Goal: Task Accomplishment & Management: Use online tool/utility

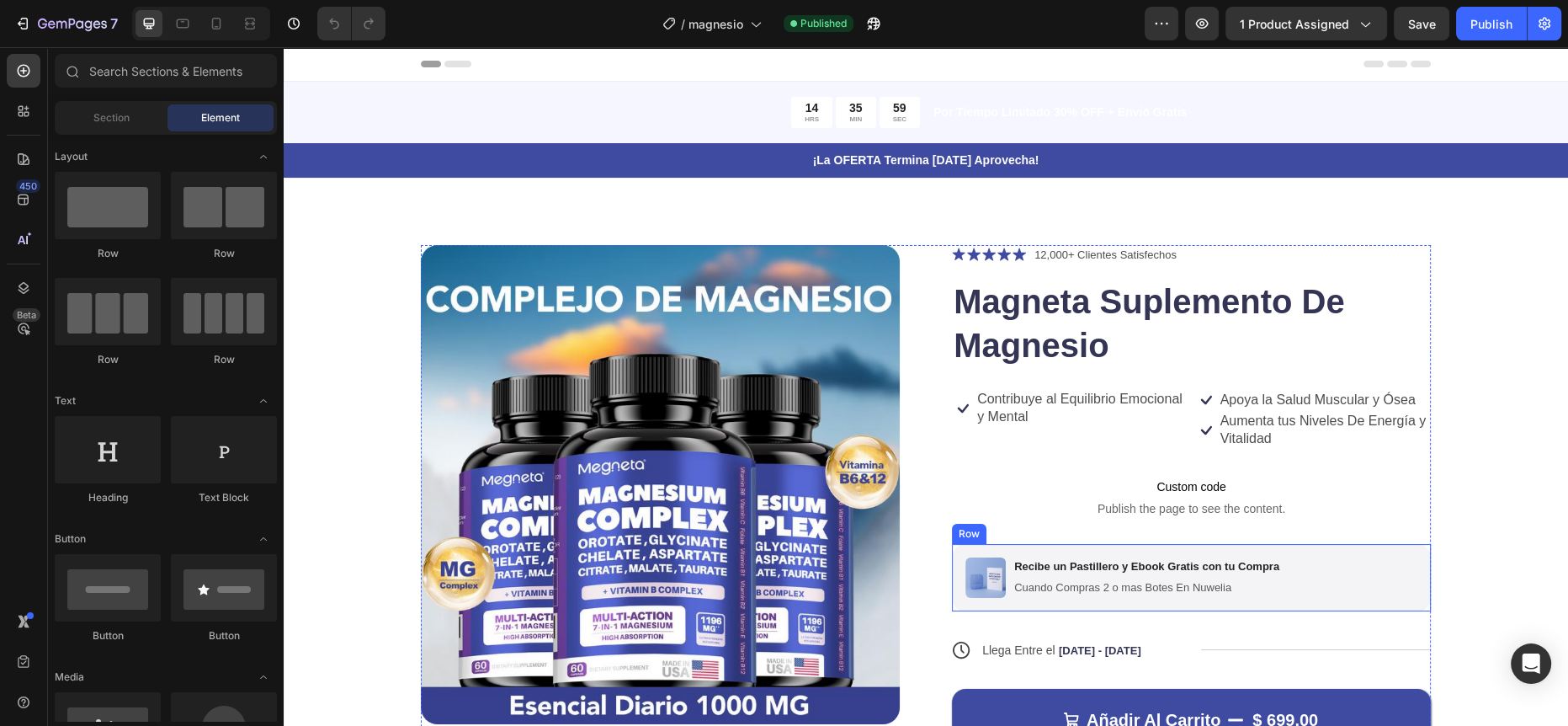
scroll to position [231, 0]
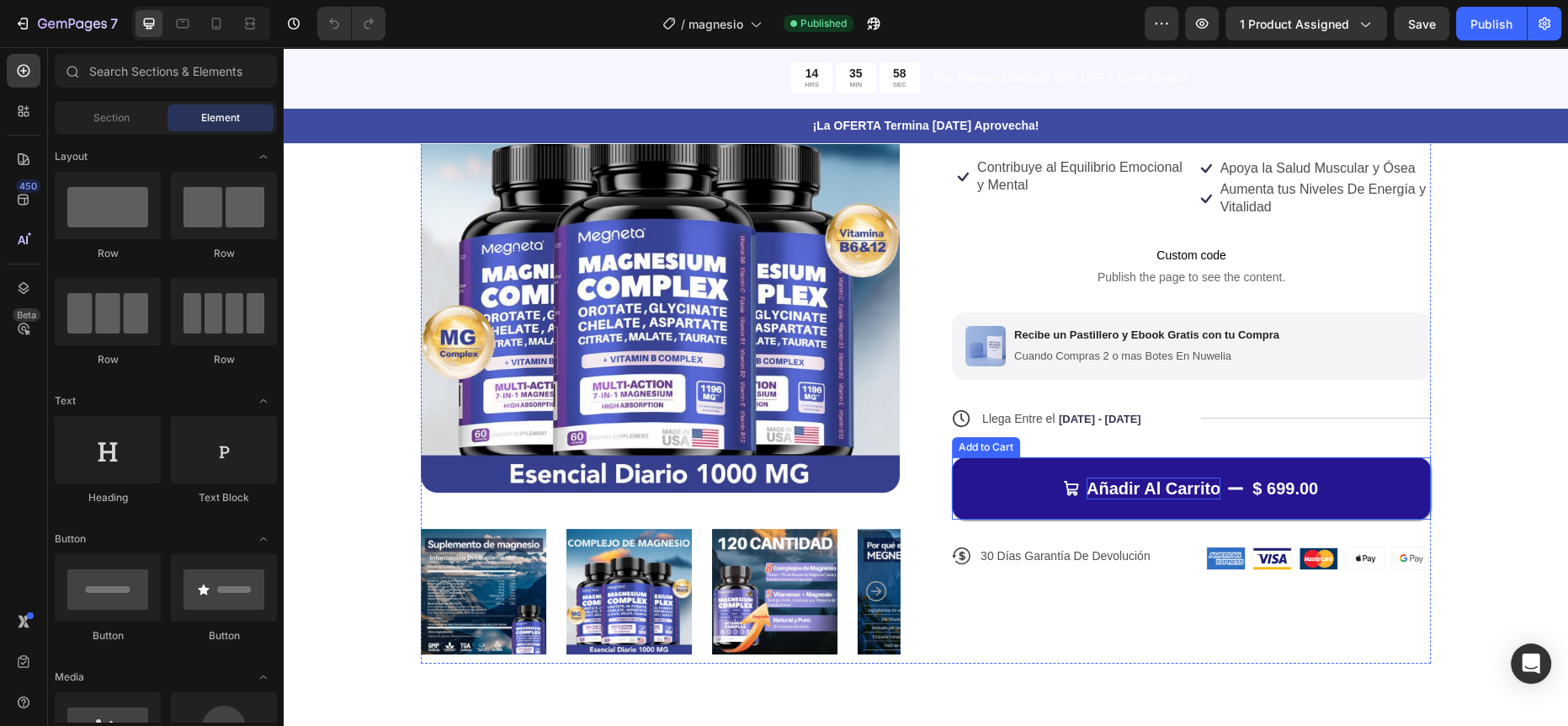
click at [1096, 491] on div "Añadir Al Carrito" at bounding box center [1154, 488] width 134 height 22
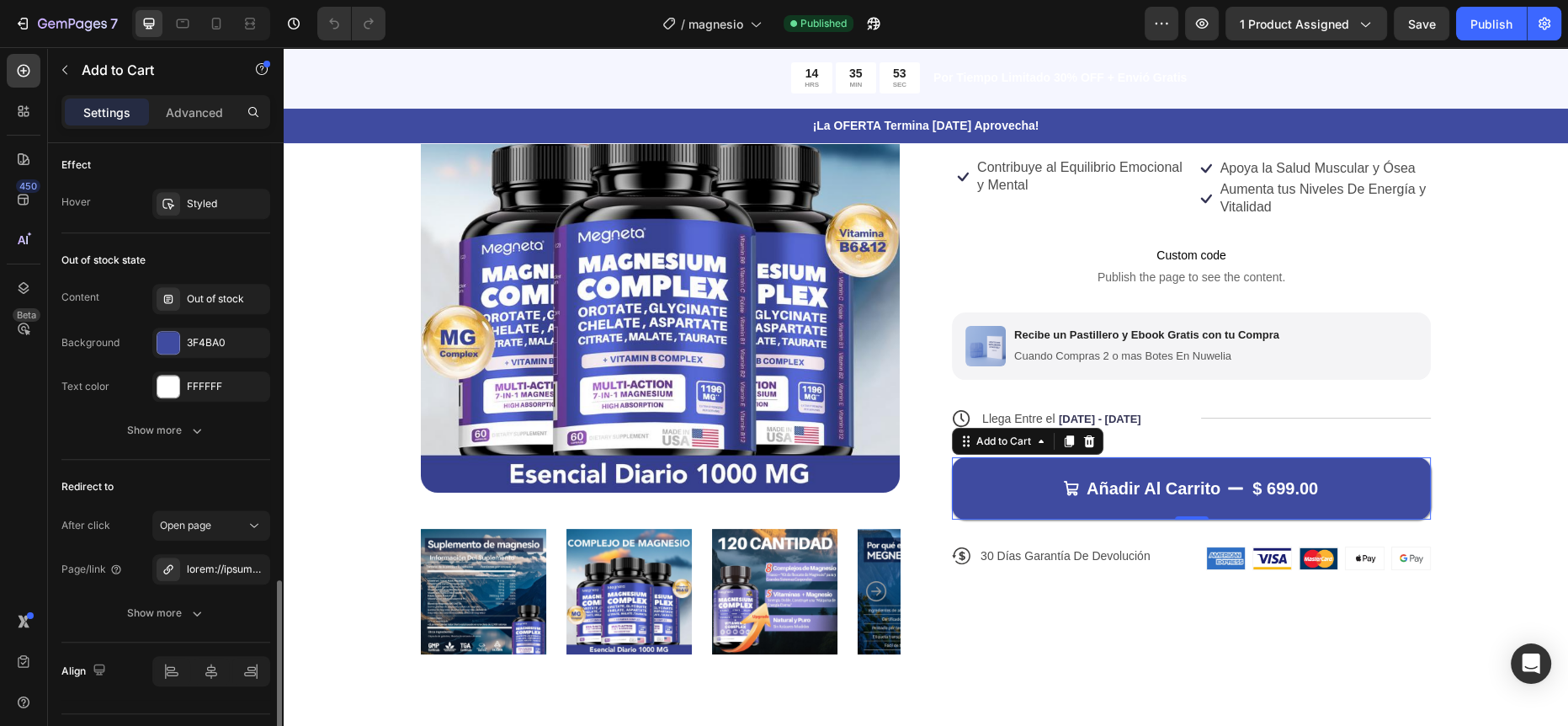
scroll to position [1554, 0]
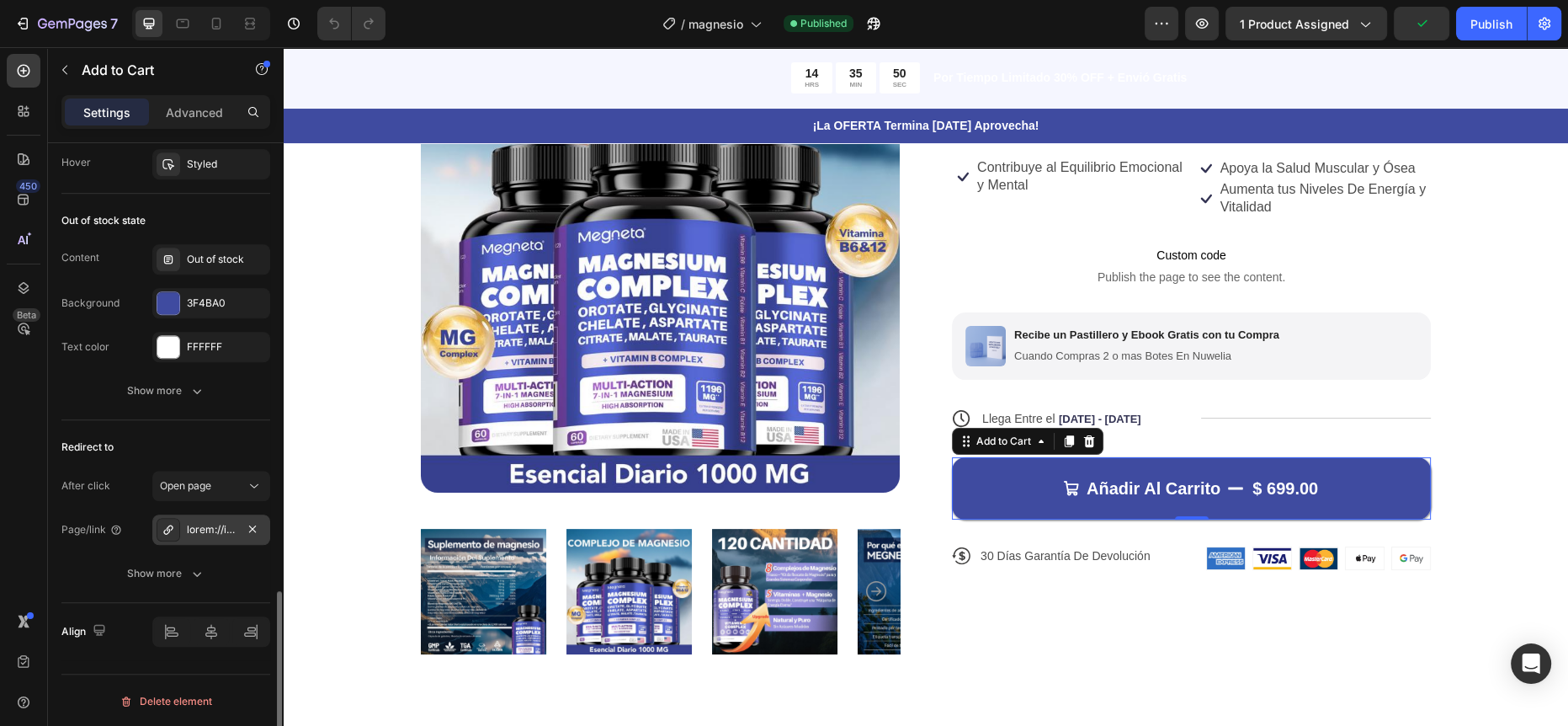
click at [208, 524] on div at bounding box center [211, 529] width 49 height 15
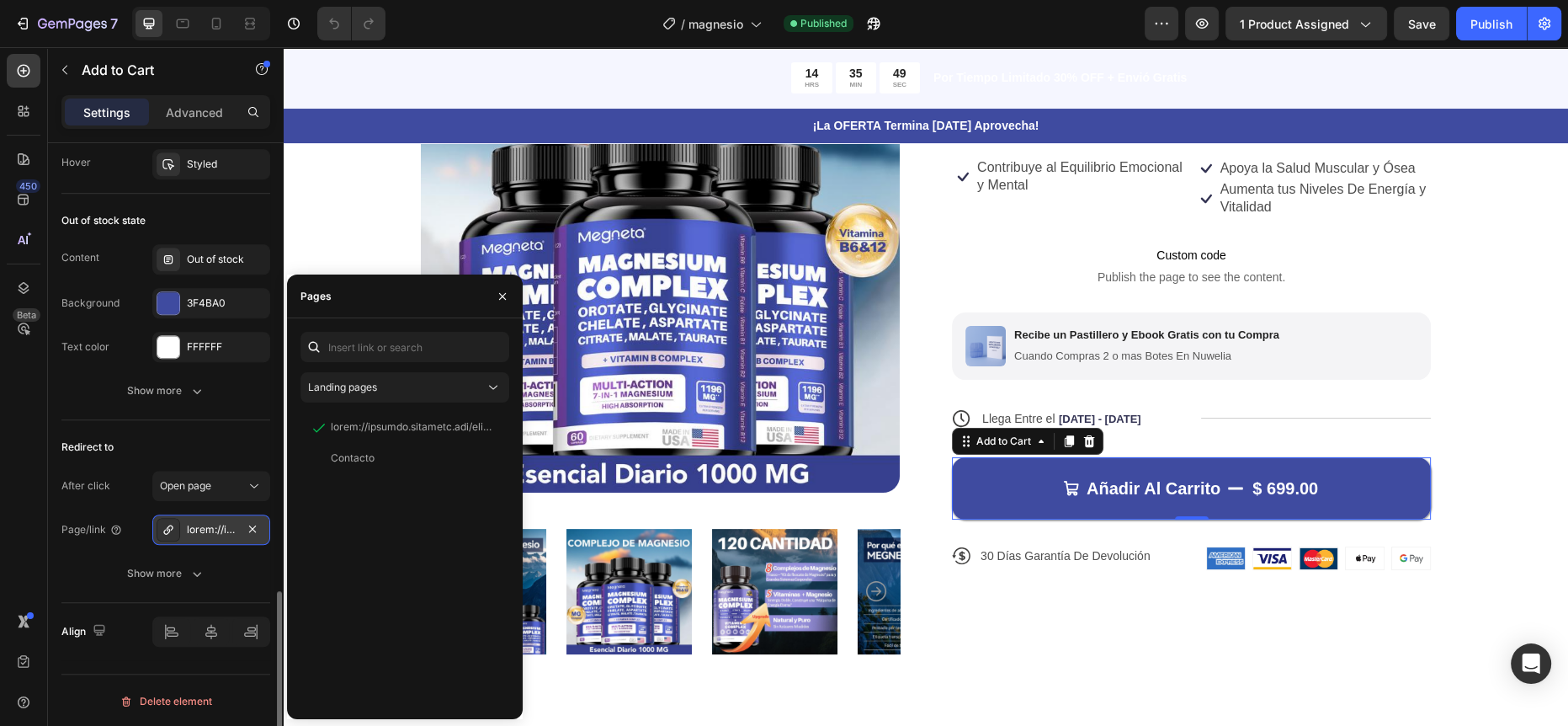
click at [208, 524] on div at bounding box center [211, 529] width 49 height 15
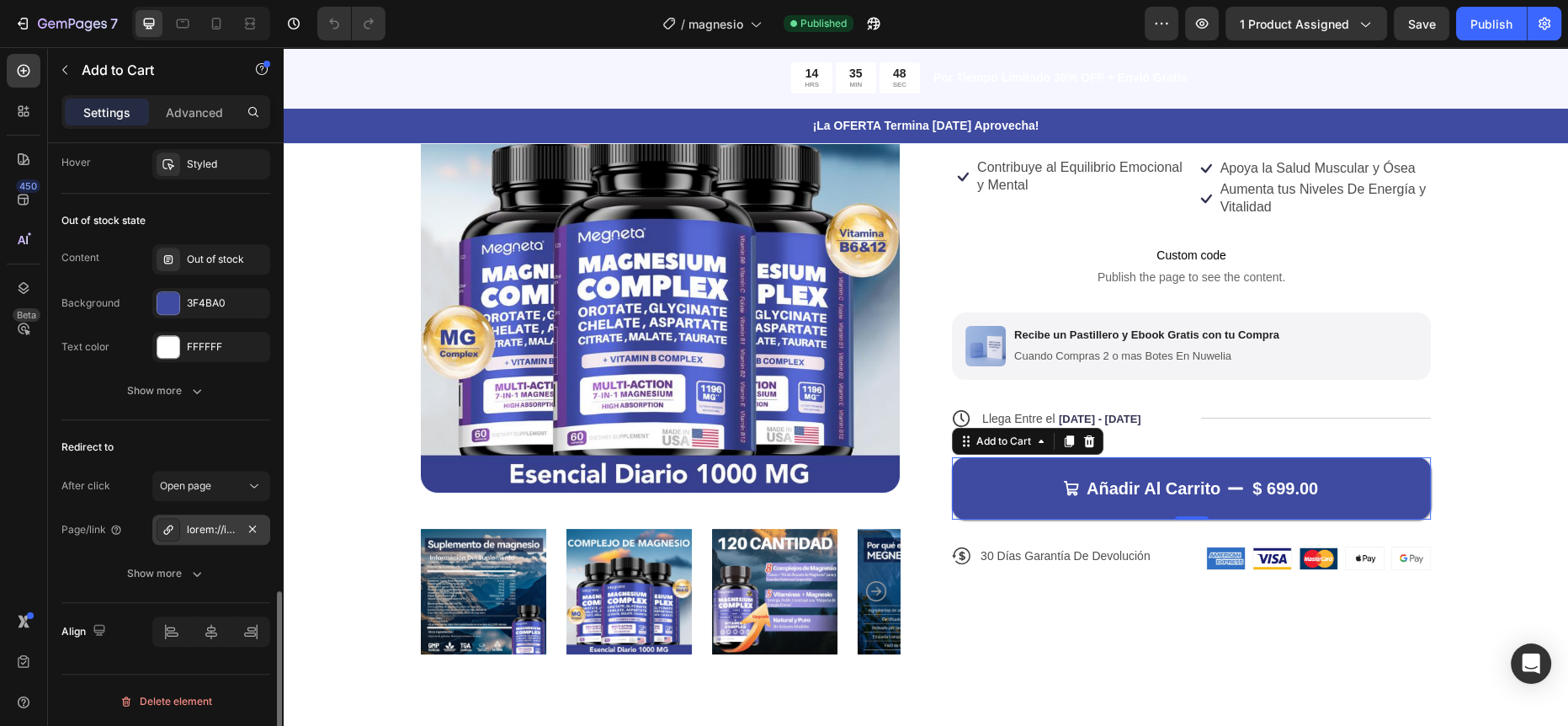
click at [189, 521] on div at bounding box center [210, 530] width 118 height 31
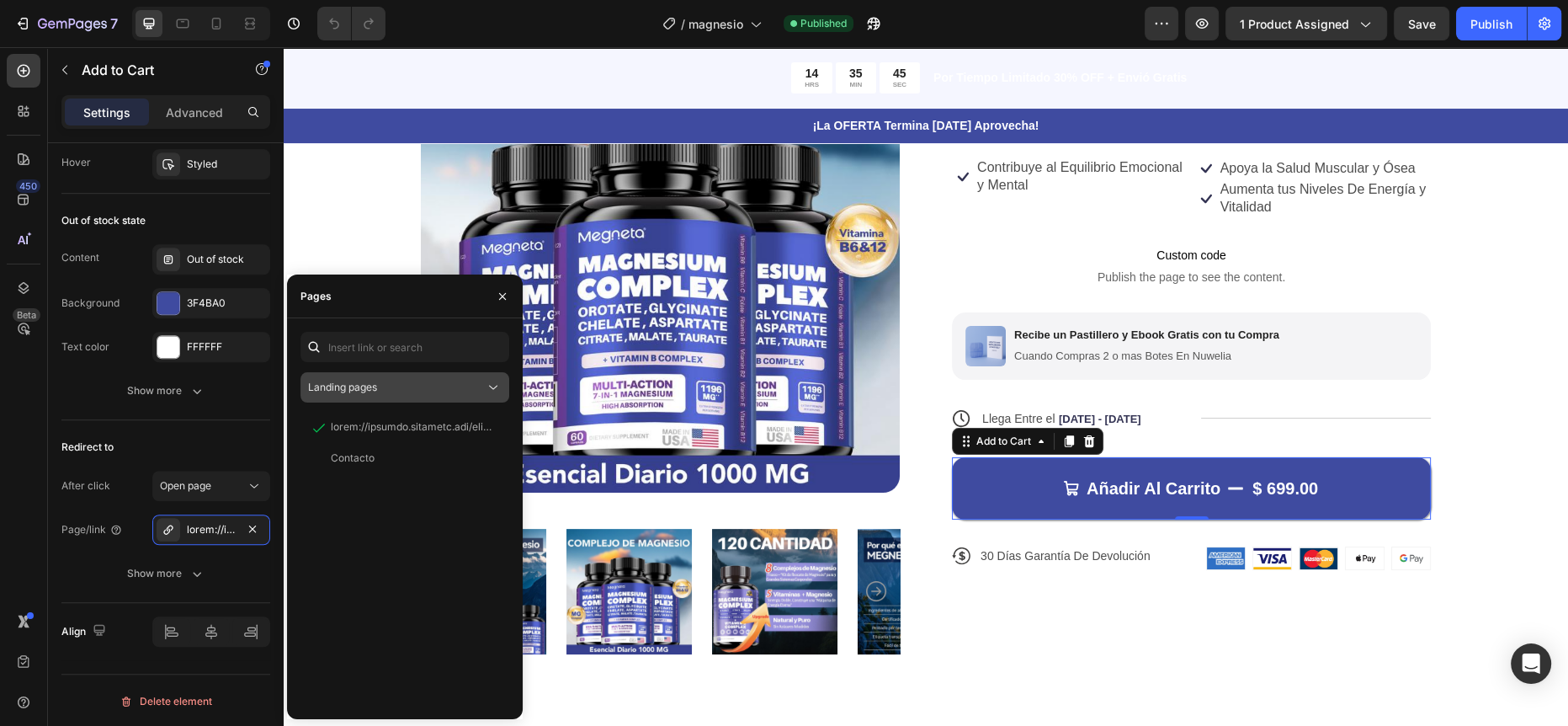
click at [405, 388] on div "Landing pages" at bounding box center [396, 387] width 177 height 15
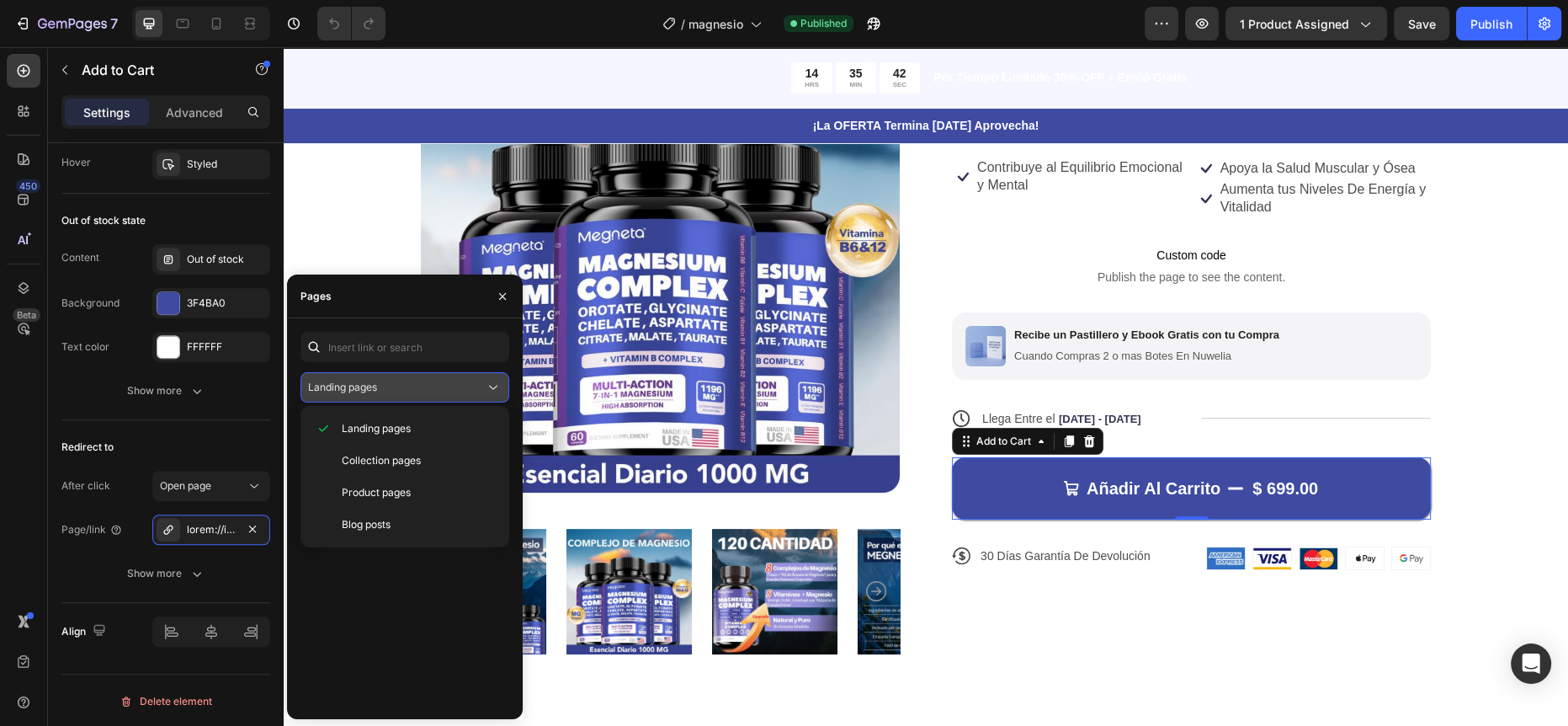
click at [405, 388] on div "Landing pages" at bounding box center [396, 387] width 177 height 15
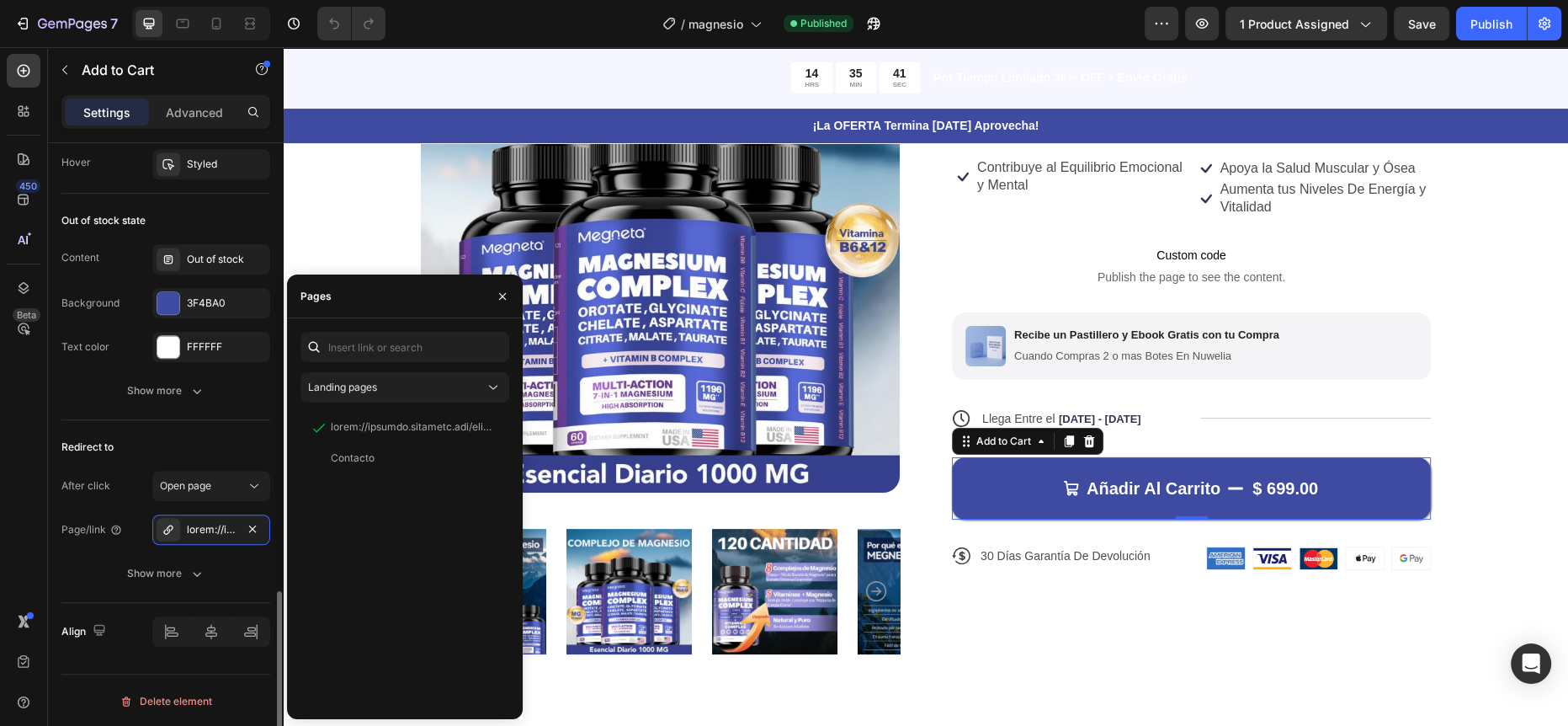
click at [222, 447] on div "Redirect to" at bounding box center [165, 447] width 209 height 27
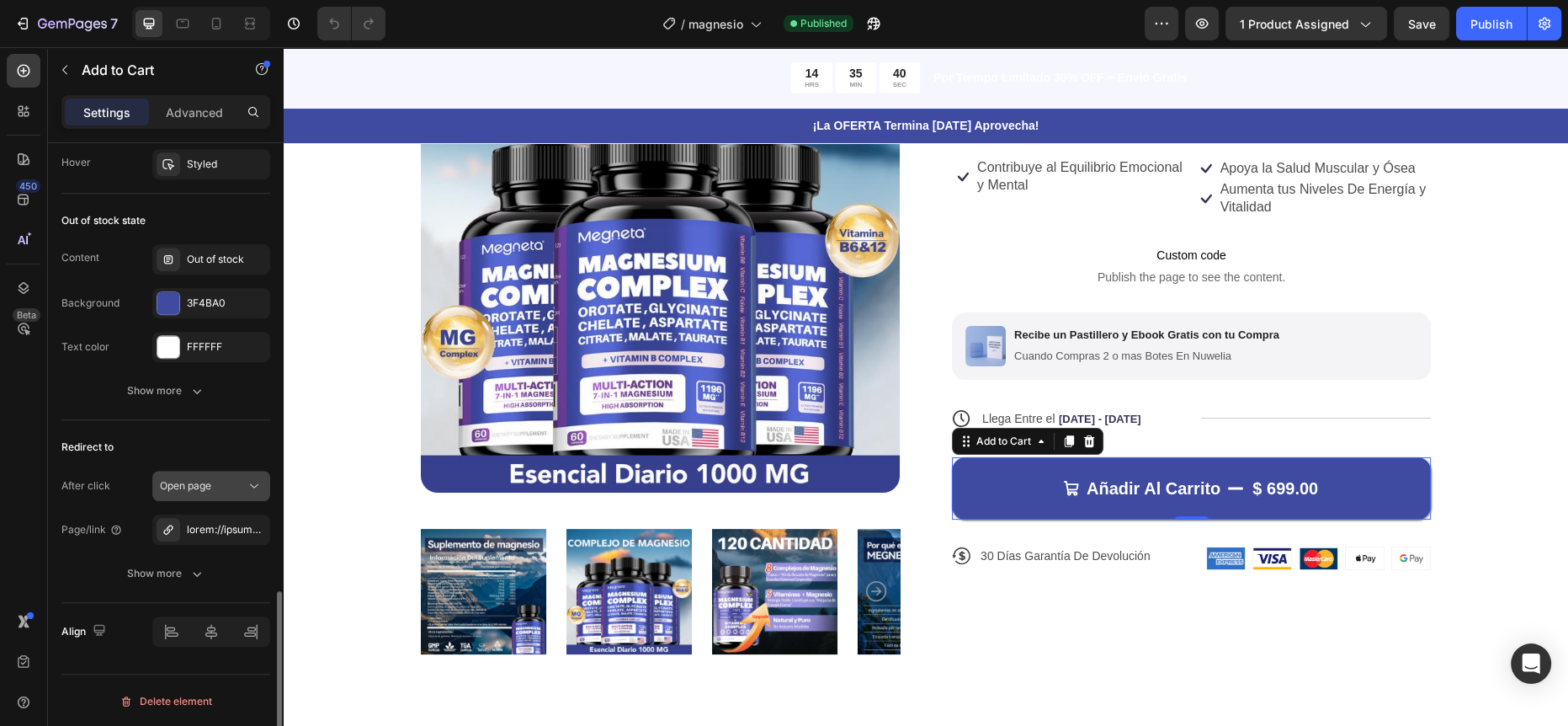
click at [226, 480] on div "Open page" at bounding box center [202, 486] width 85 height 15
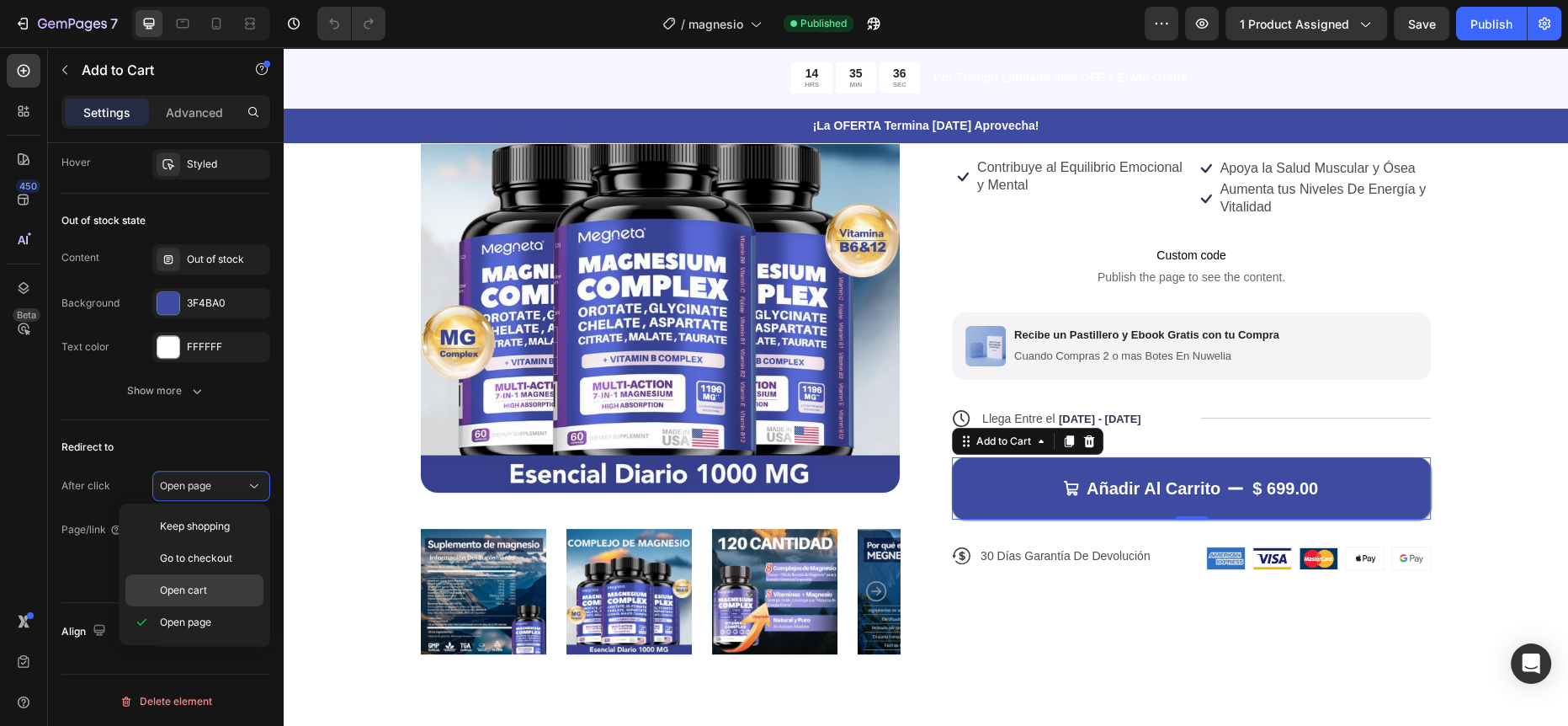
click at [202, 591] on span "Open cart" at bounding box center [183, 590] width 47 height 15
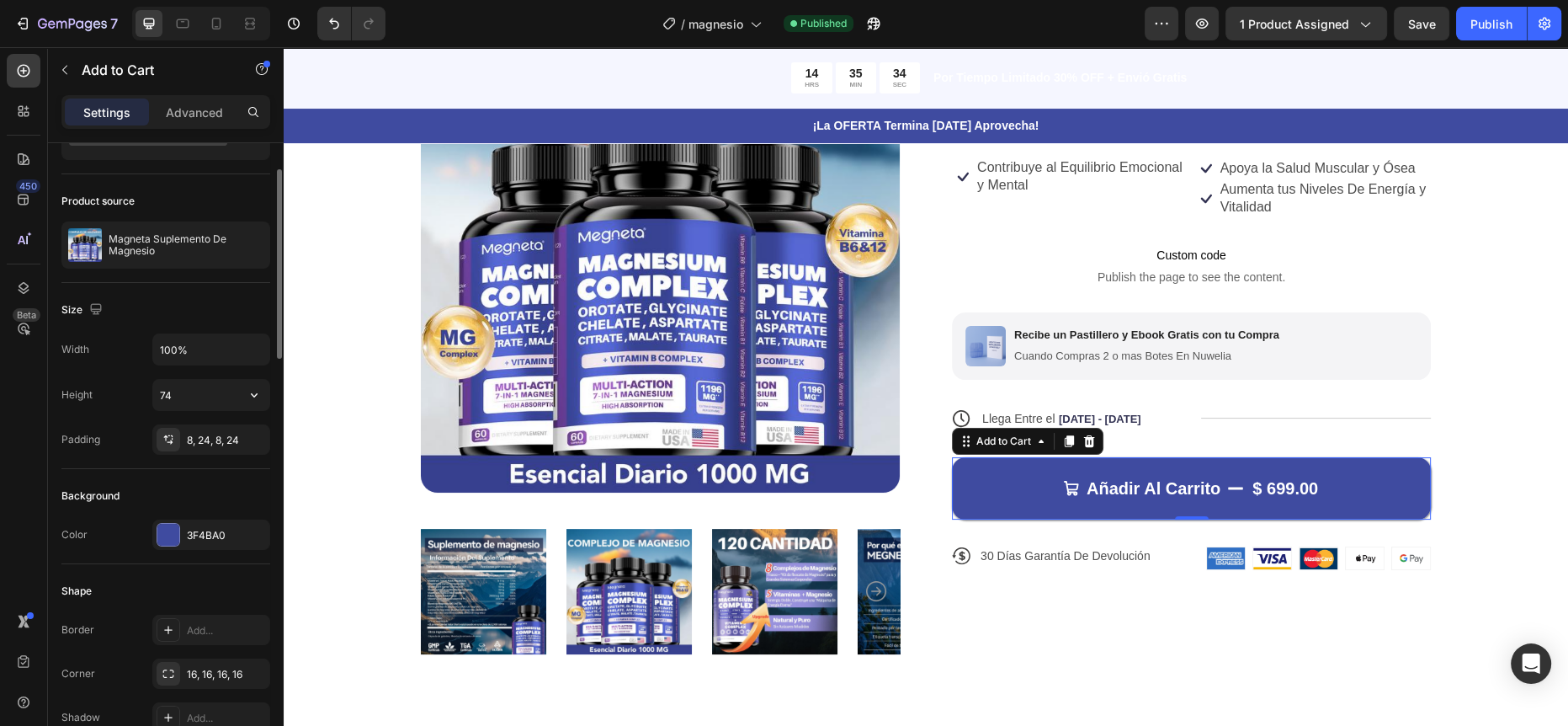
scroll to position [0, 0]
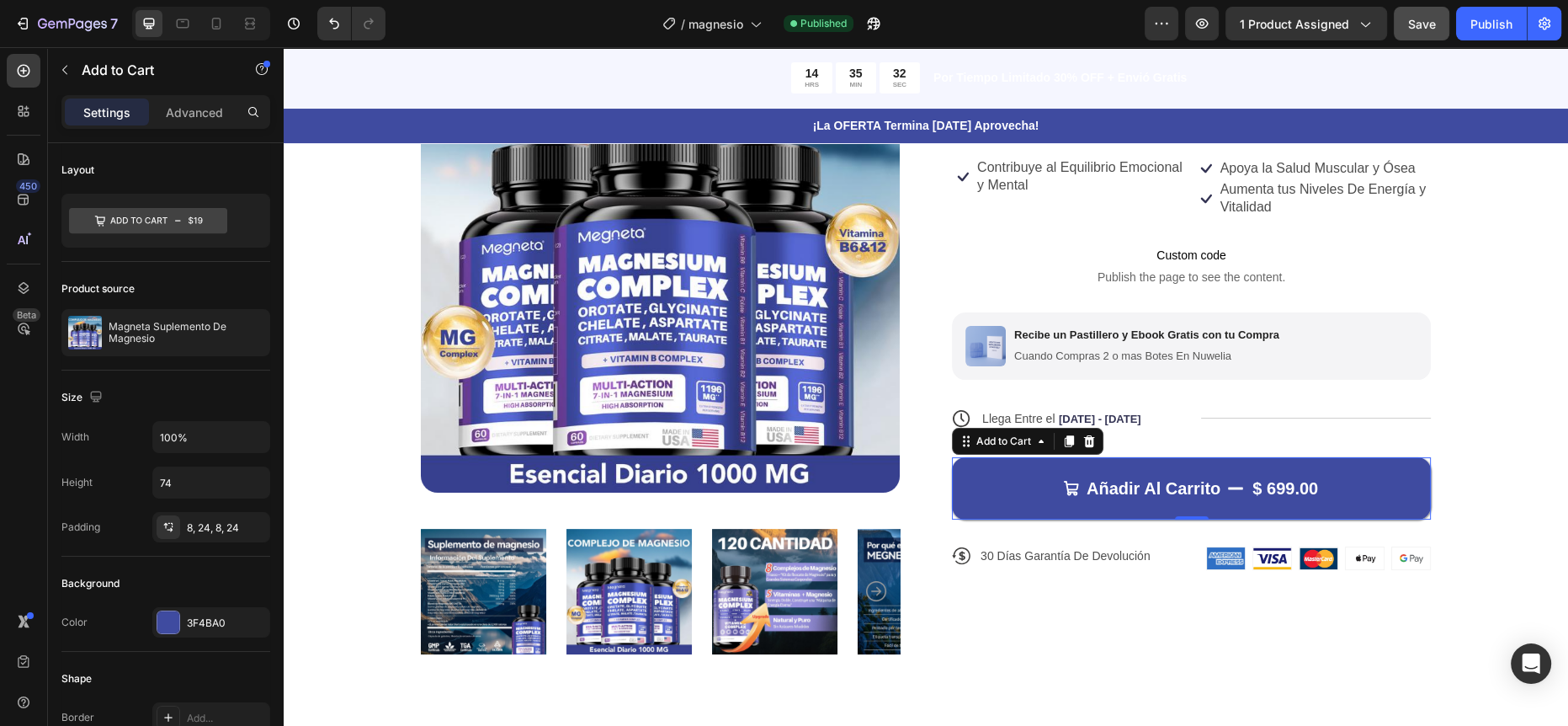
click at [1394, 22] on button "Save" at bounding box center [1421, 22] width 56 height 33
click at [1477, 20] on div "Publish" at bounding box center [1492, 24] width 42 height 18
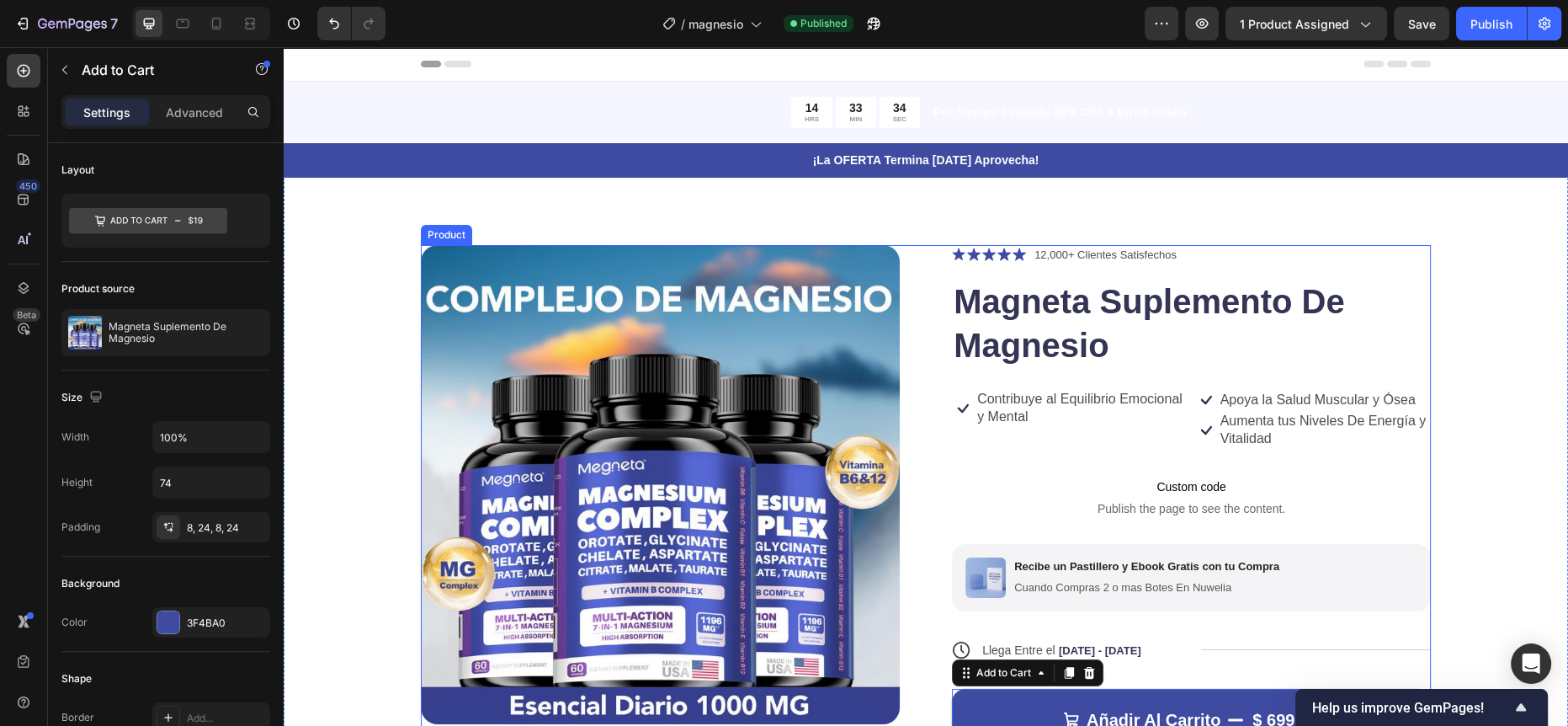
scroll to position [316, 0]
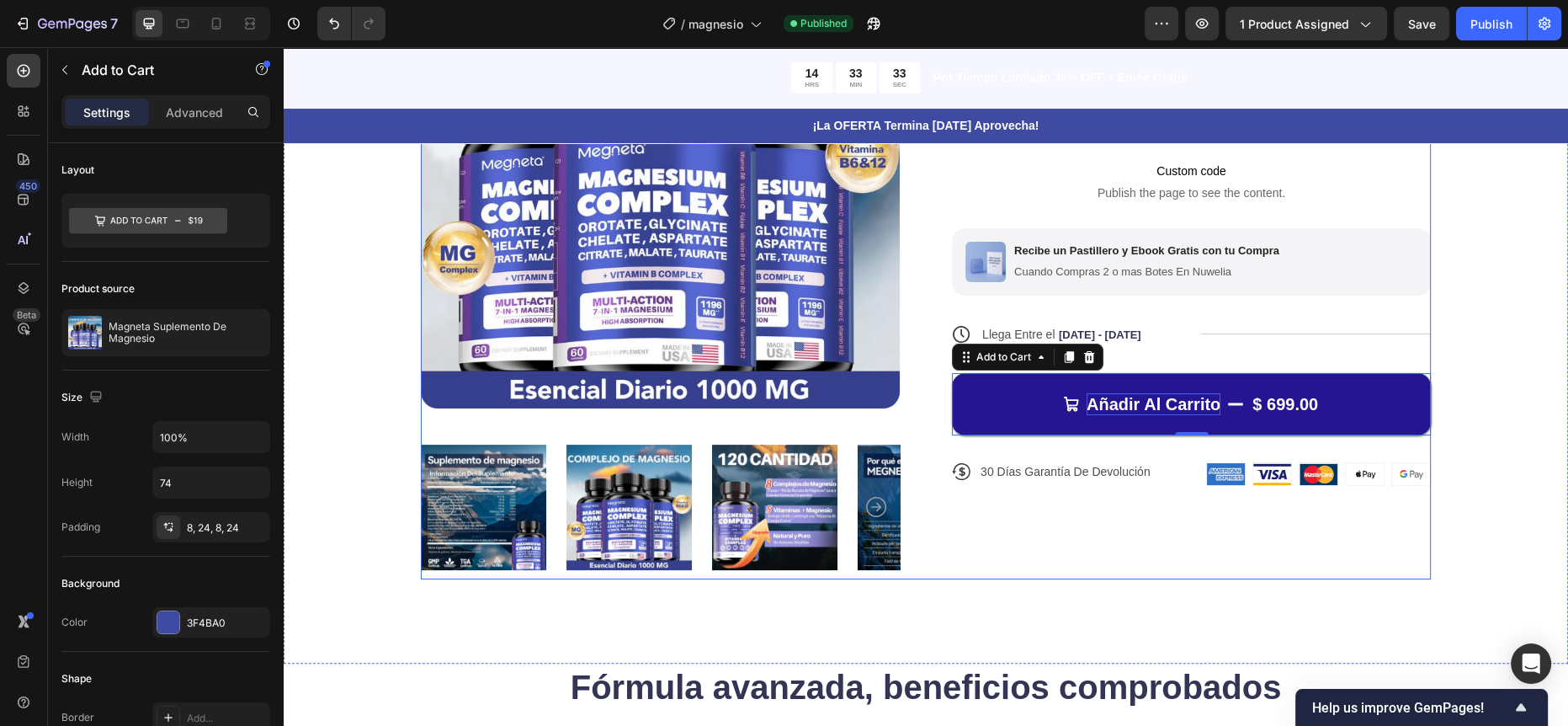
click at [1087, 399] on div "Añadir Al Carrito" at bounding box center [1154, 404] width 134 height 22
click at [1024, 408] on button "Añadir Al Carrito $ 699.00" at bounding box center [1191, 404] width 479 height 62
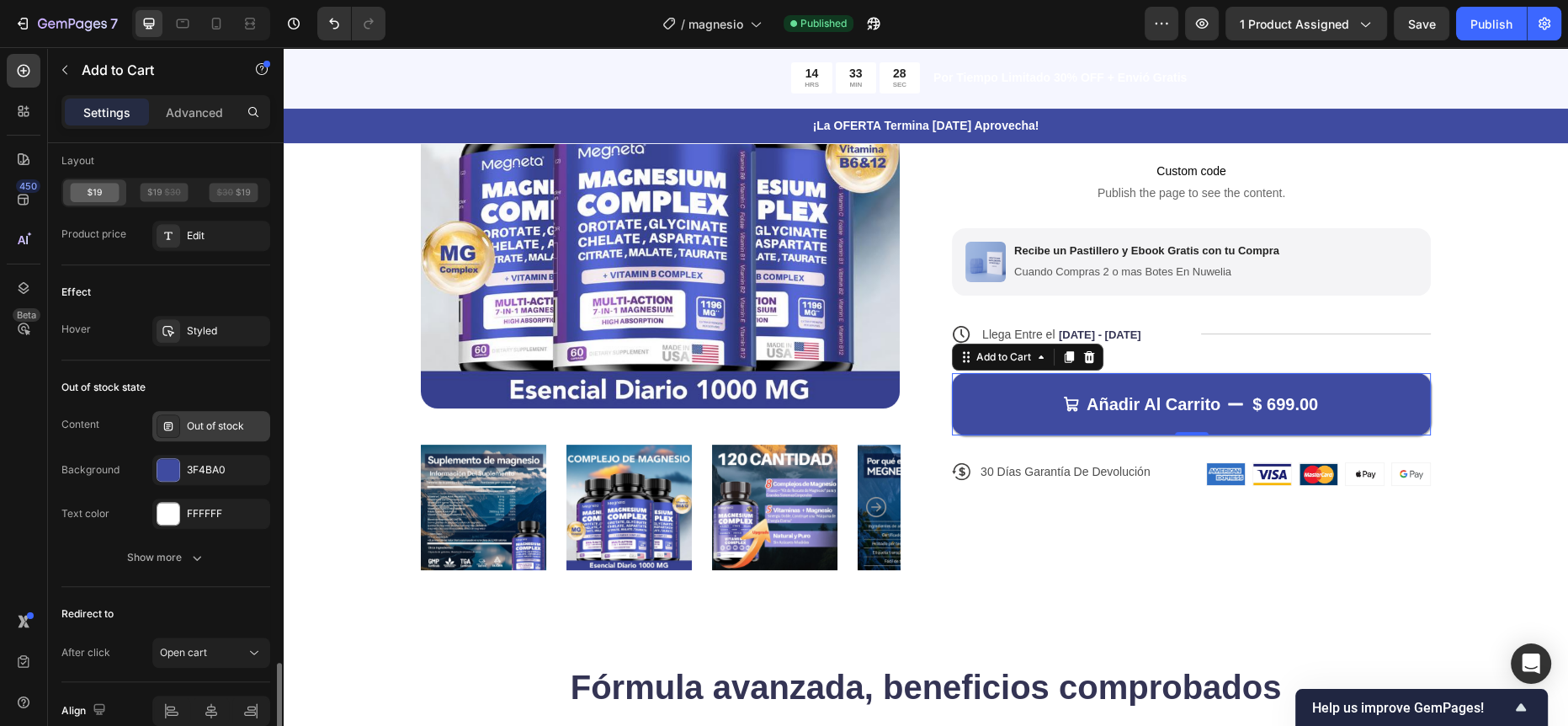
scroll to position [1466, 0]
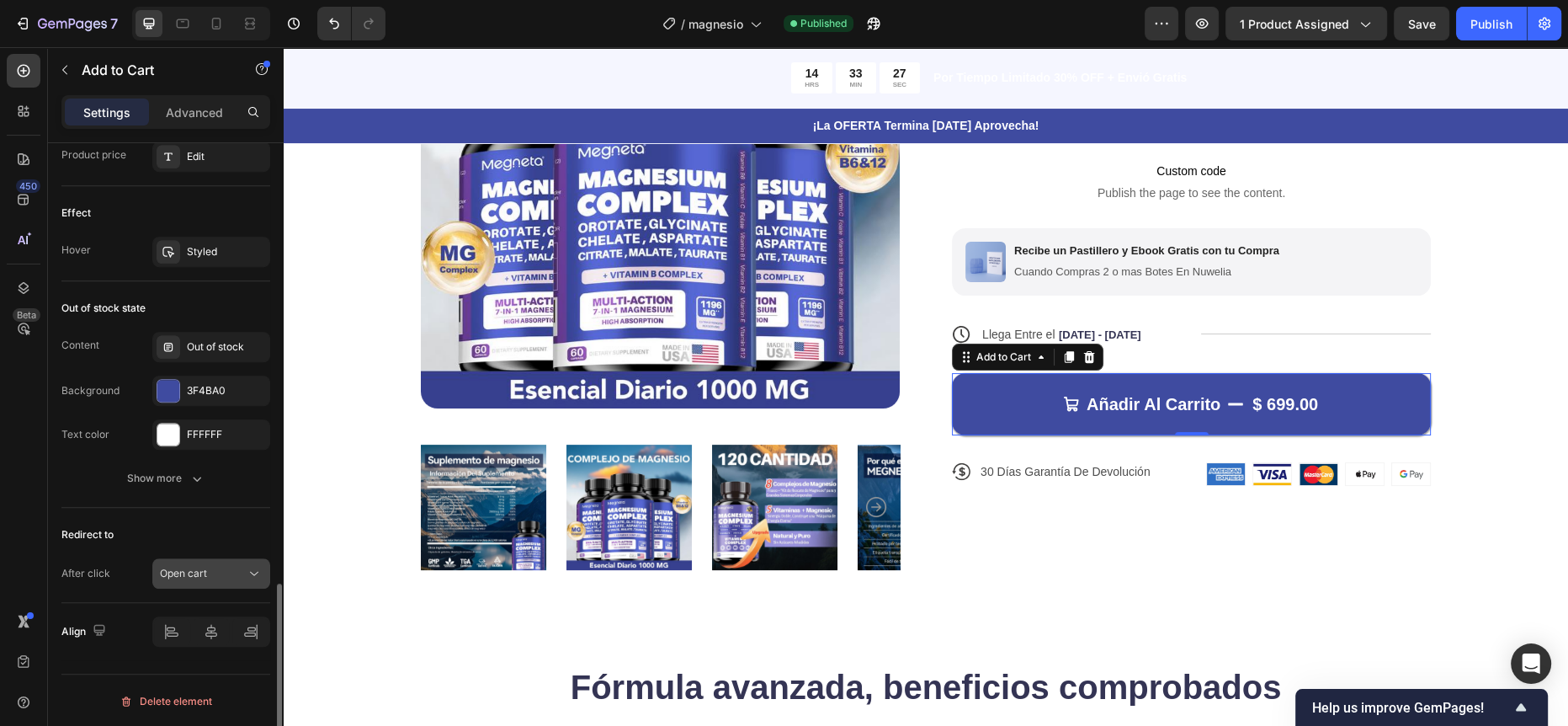
click at [222, 573] on div "Open cart" at bounding box center [202, 573] width 85 height 15
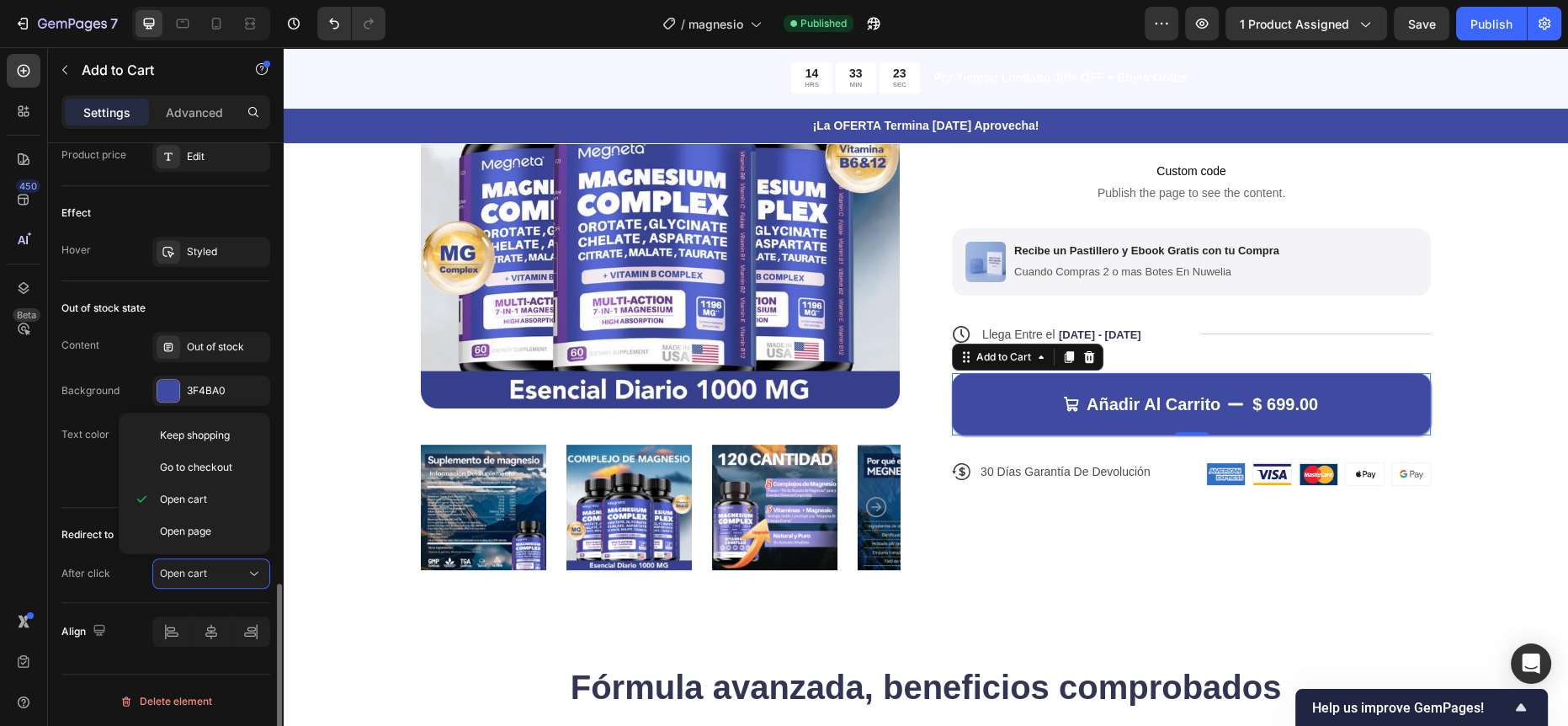
click at [66, 510] on div "Redirect to After click Open cart" at bounding box center [165, 556] width 209 height 95
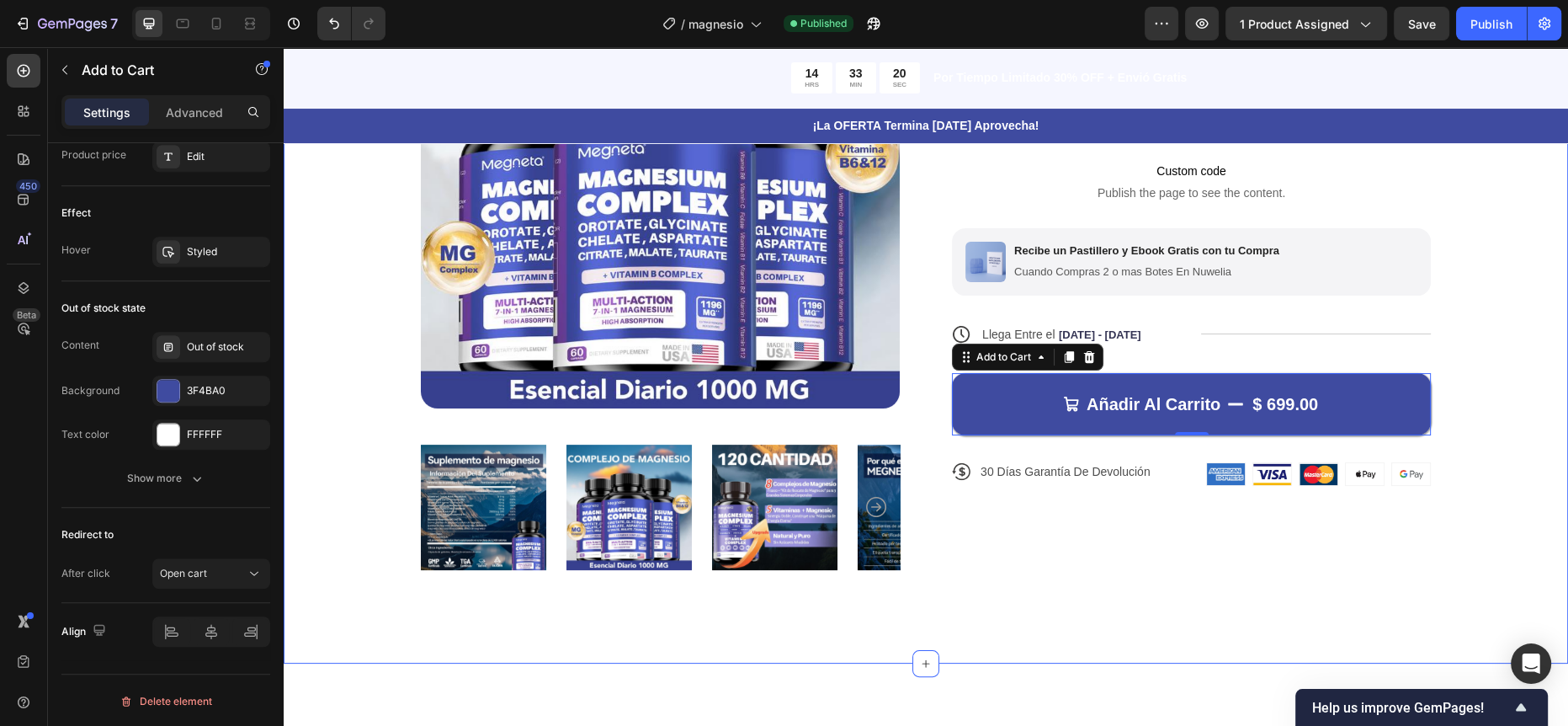
scroll to position [0, 0]
